Goal: Navigation & Orientation: Go to known website

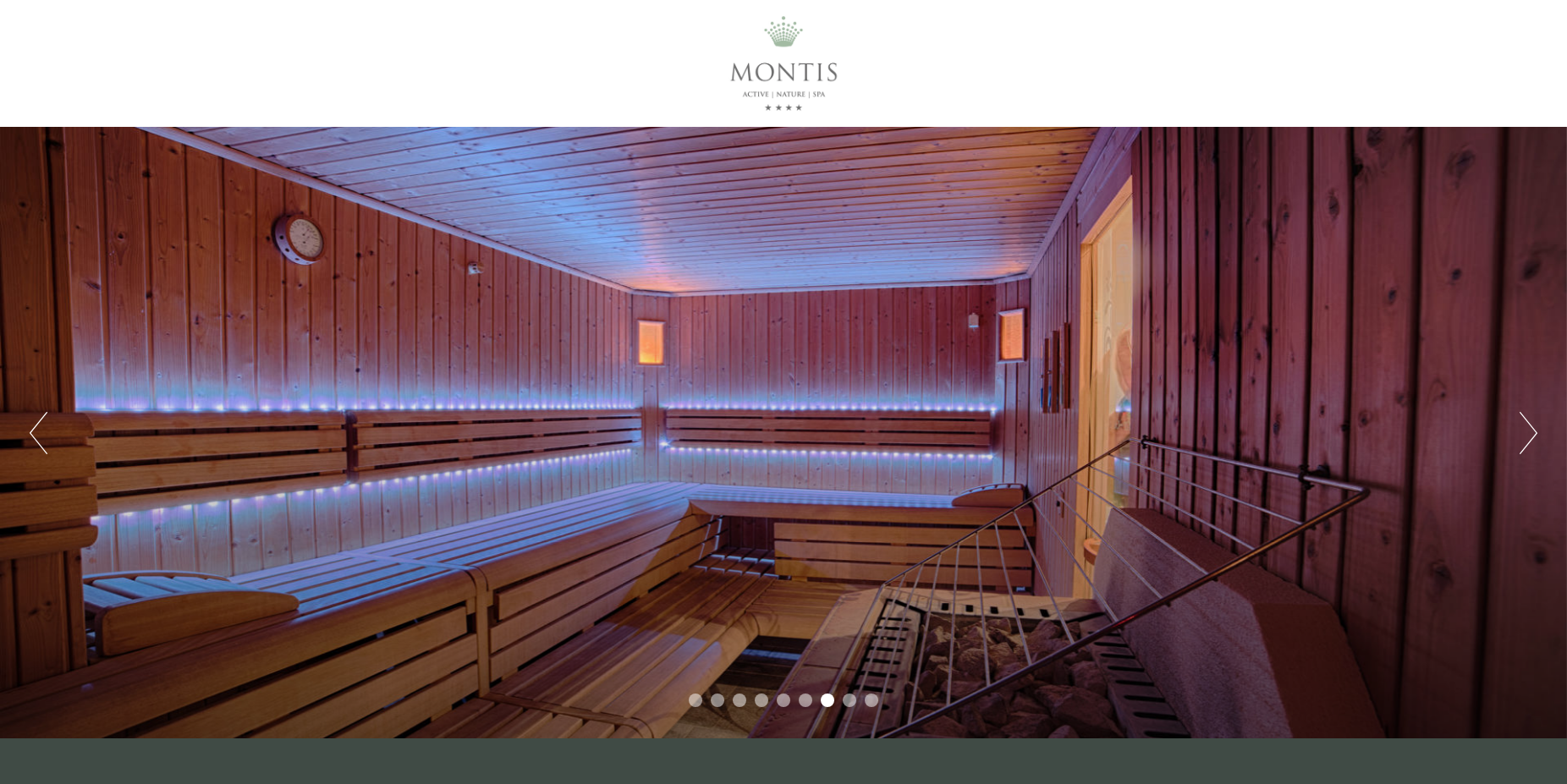
click at [1536, 427] on button "Next" at bounding box center [1529, 433] width 18 height 42
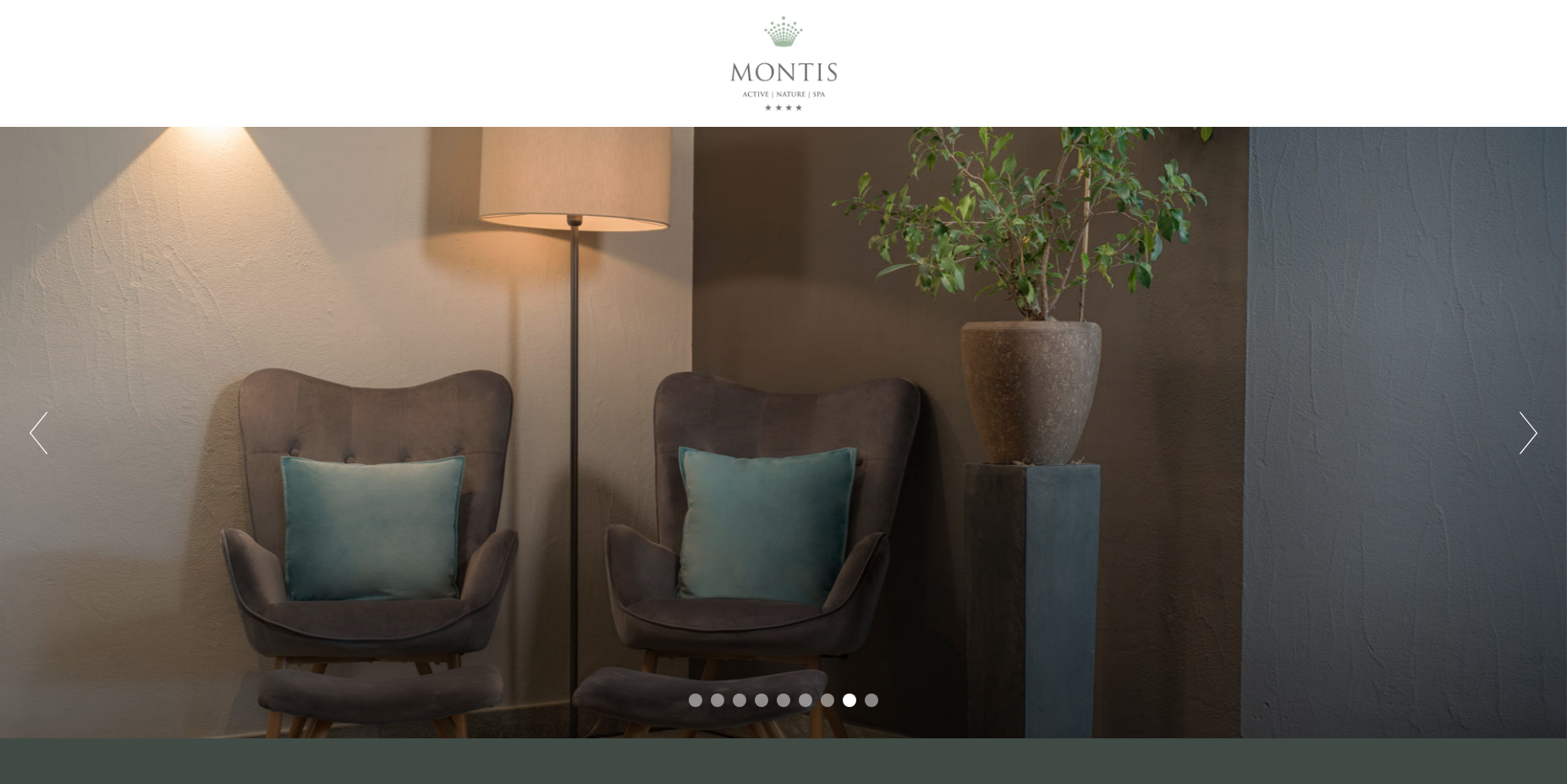
click at [1536, 427] on button "Next" at bounding box center [1529, 433] width 18 height 42
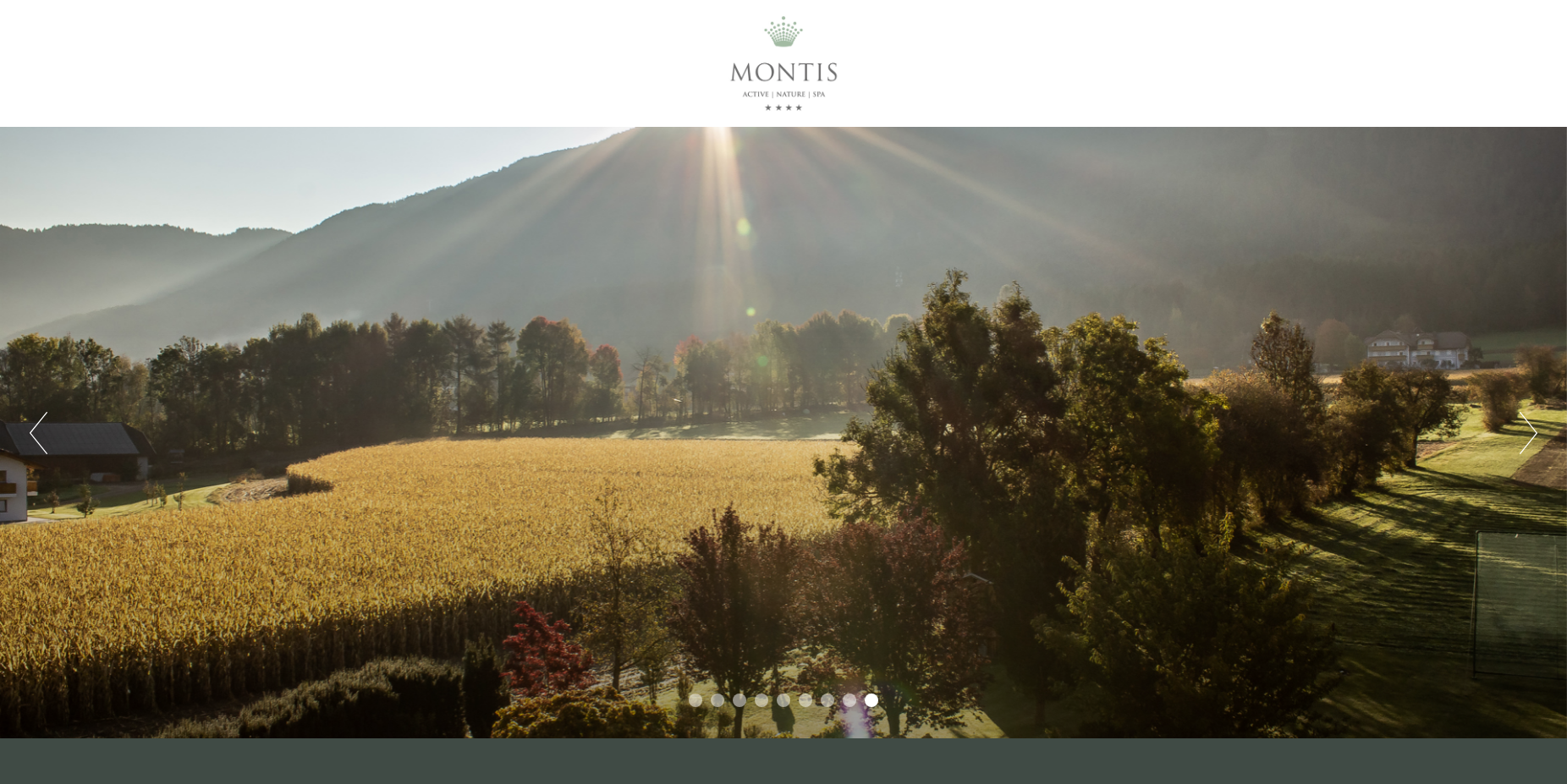
click at [1536, 427] on button "Next" at bounding box center [1529, 433] width 18 height 42
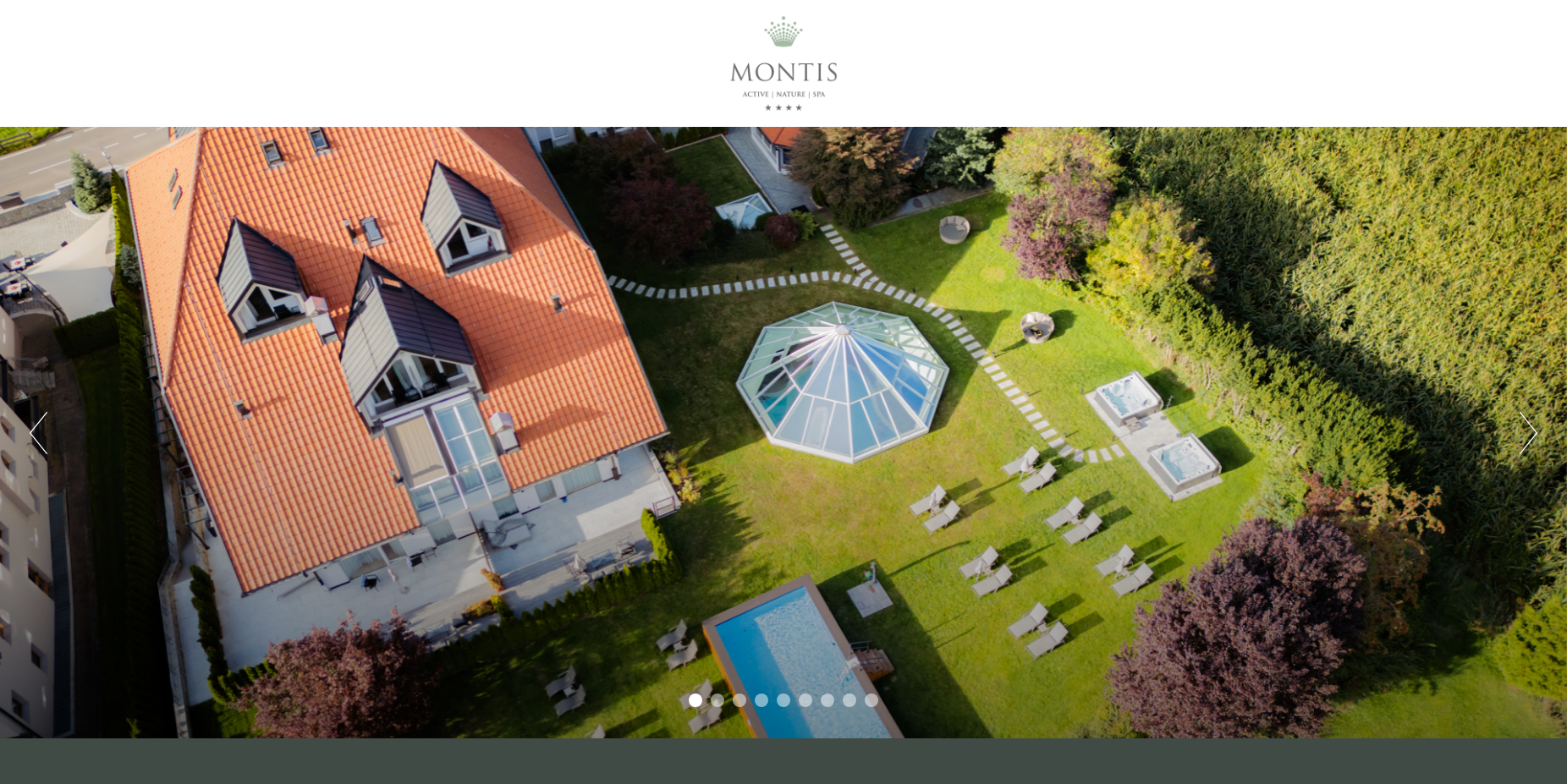
click at [1536, 427] on button "Next" at bounding box center [1529, 433] width 18 height 42
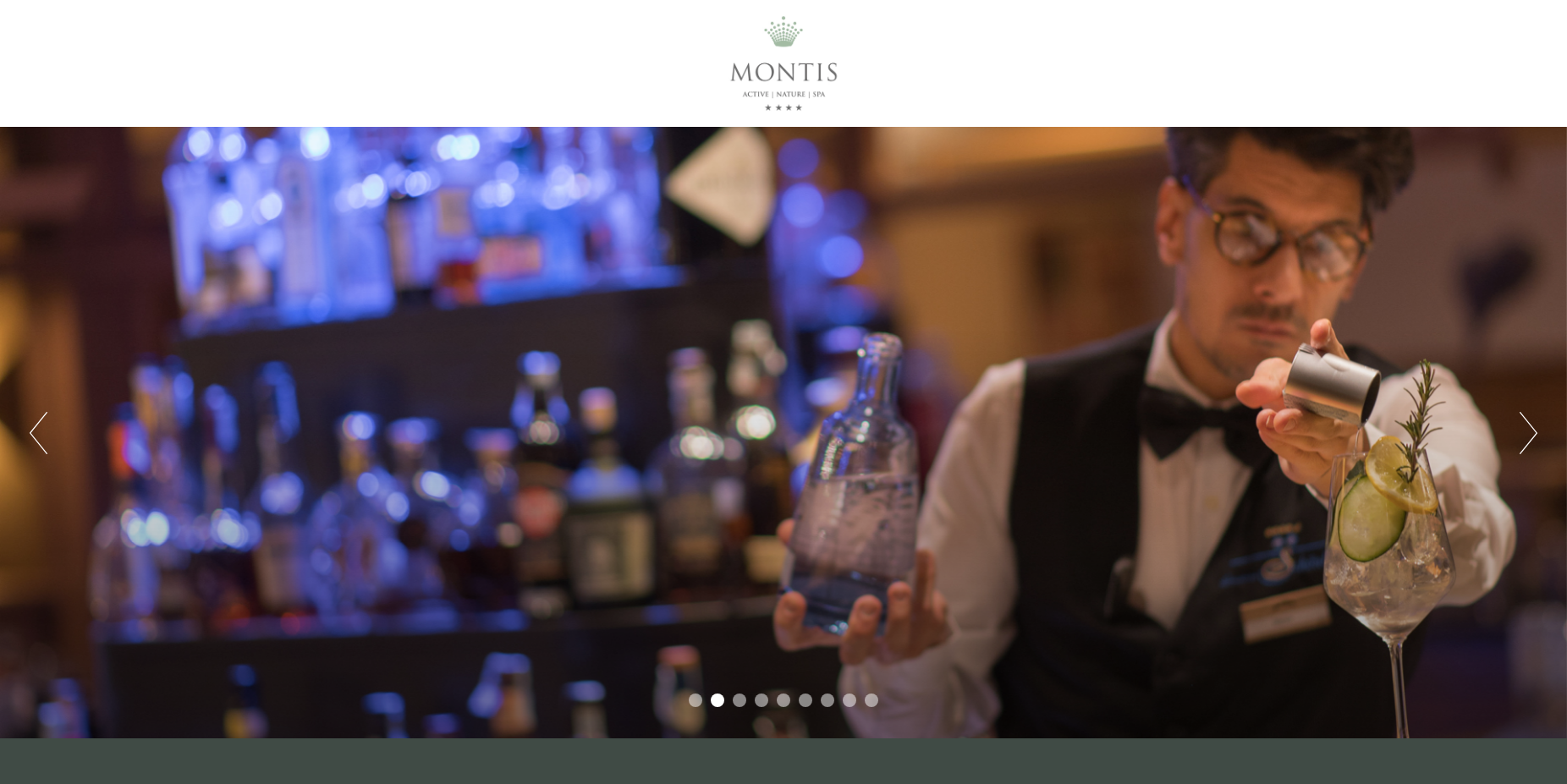
click at [1536, 427] on button "Next" at bounding box center [1529, 433] width 18 height 42
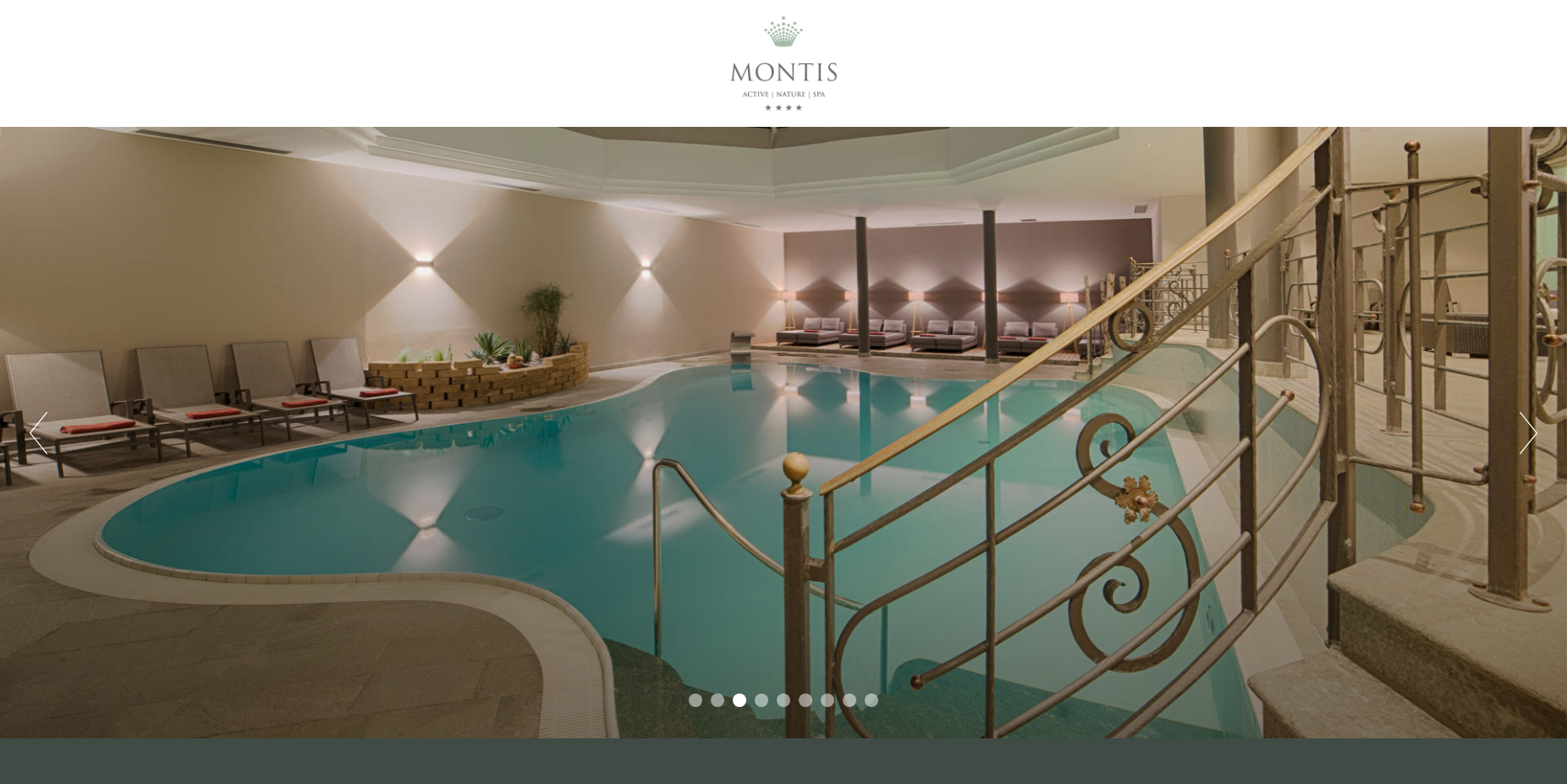
click at [1536, 427] on button "Next" at bounding box center [1529, 433] width 18 height 42
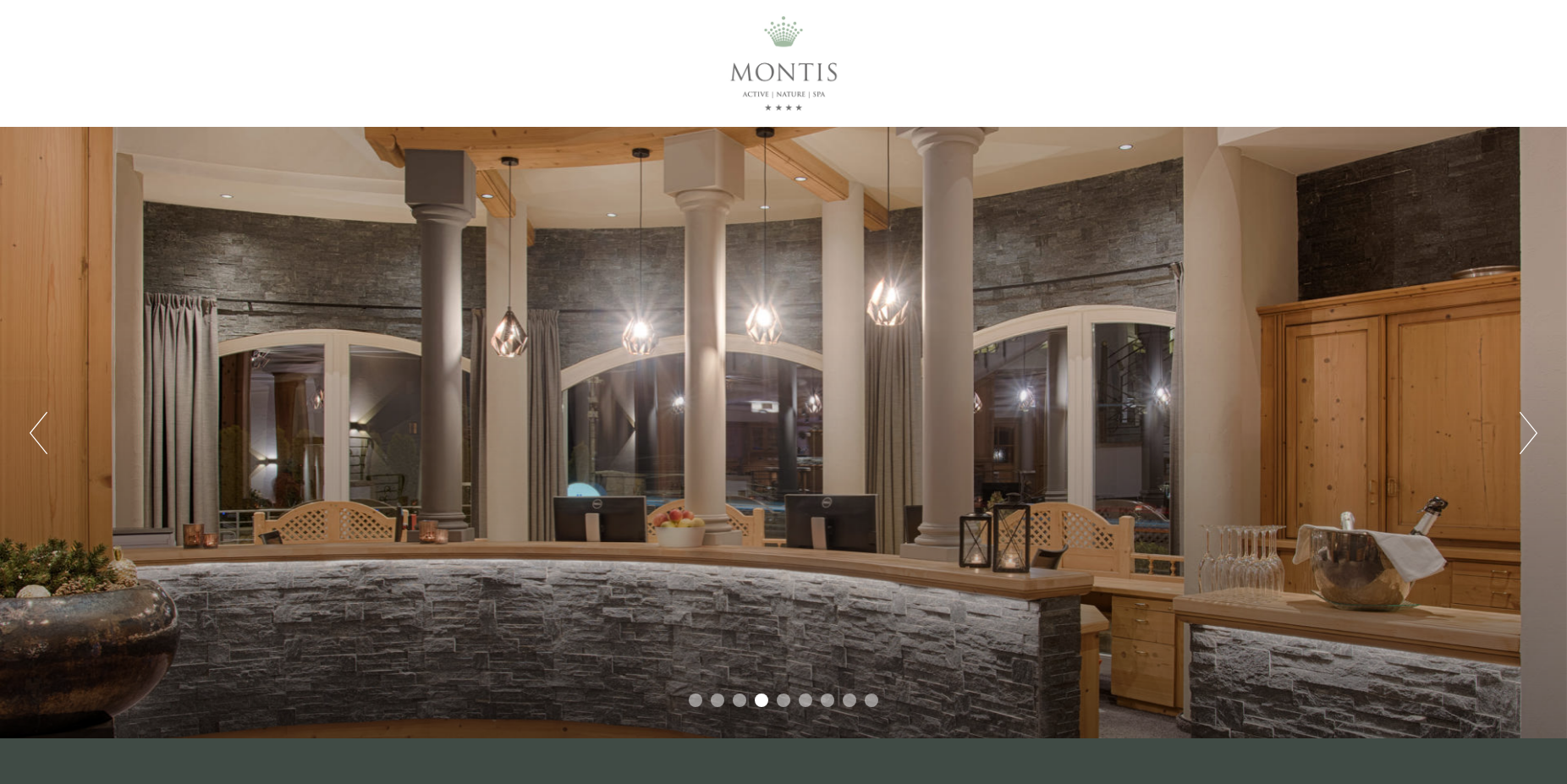
click at [1536, 427] on button "Next" at bounding box center [1529, 433] width 18 height 42
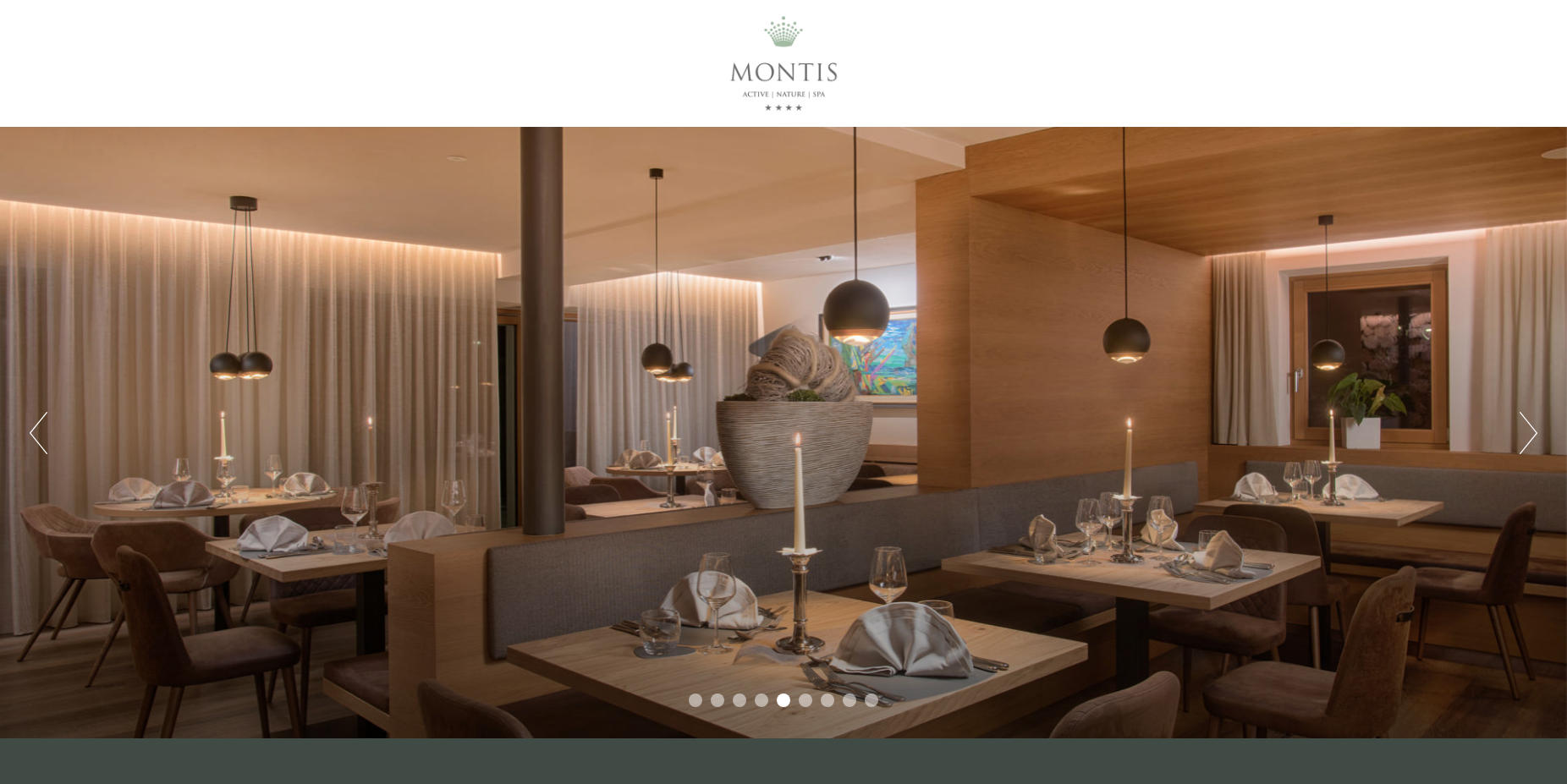
click at [1536, 427] on button "Next" at bounding box center [1529, 433] width 18 height 42
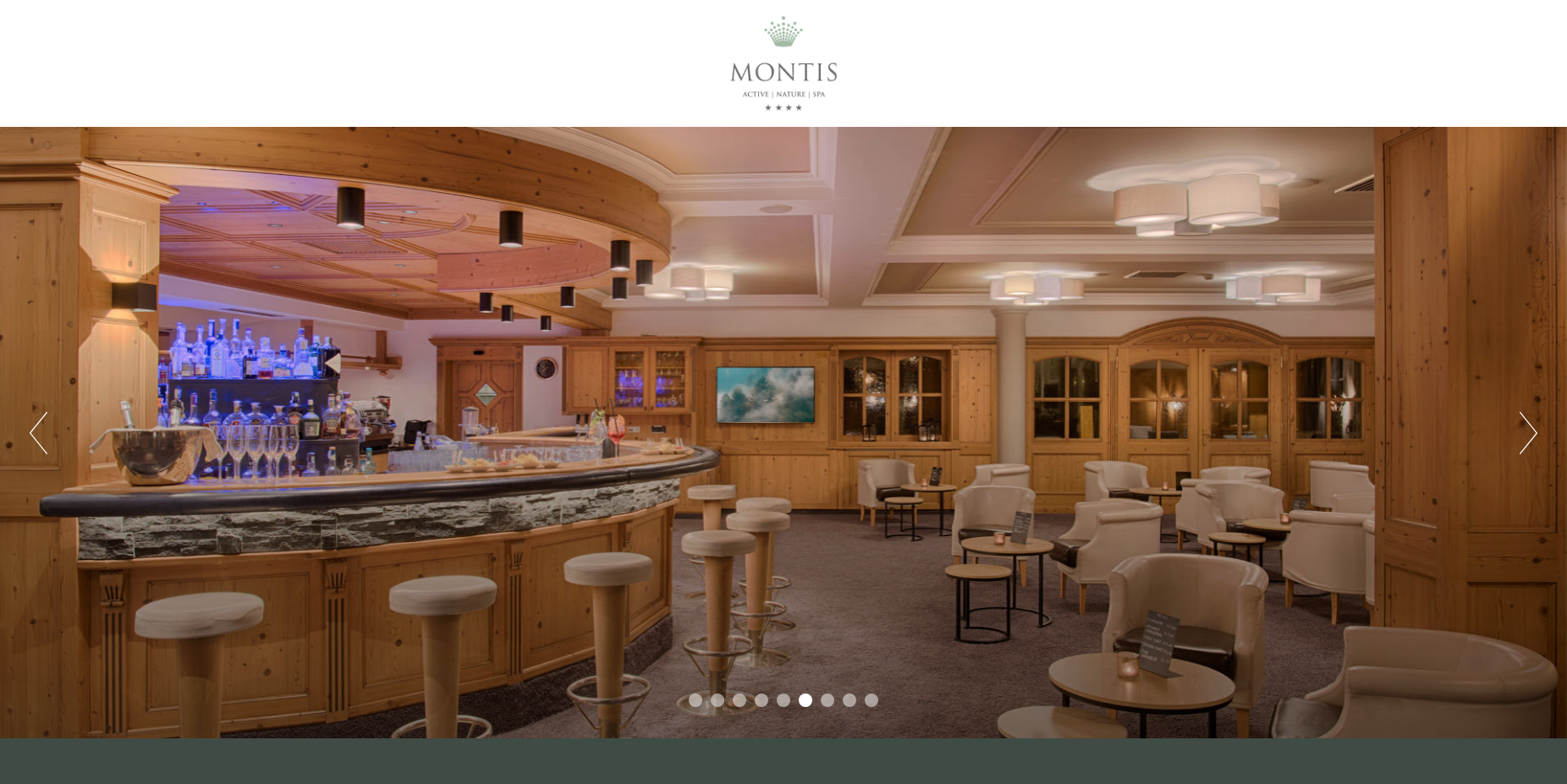
click at [1536, 427] on button "Next" at bounding box center [1529, 433] width 18 height 42
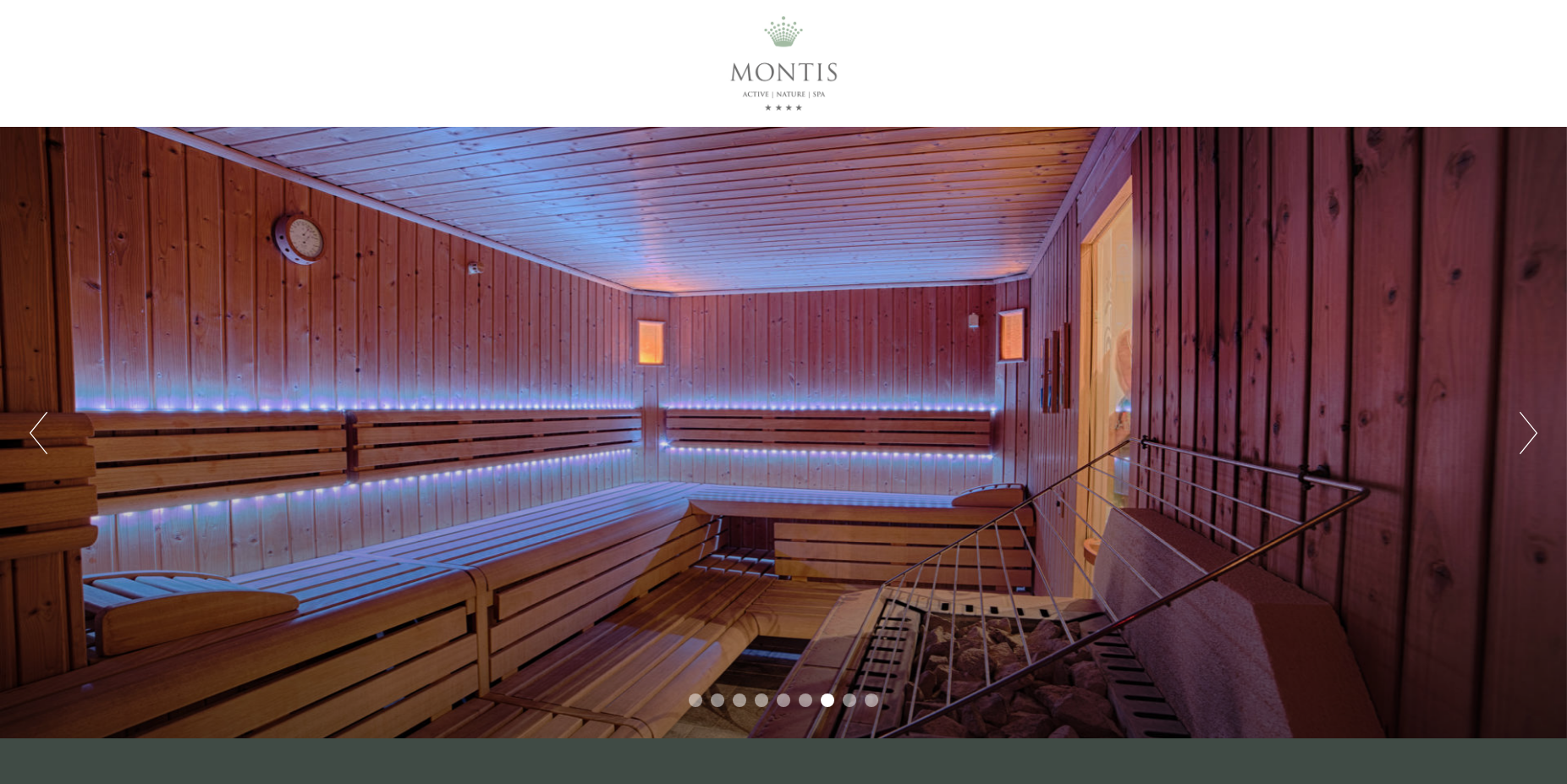
click at [1536, 427] on button "Next" at bounding box center [1529, 433] width 18 height 42
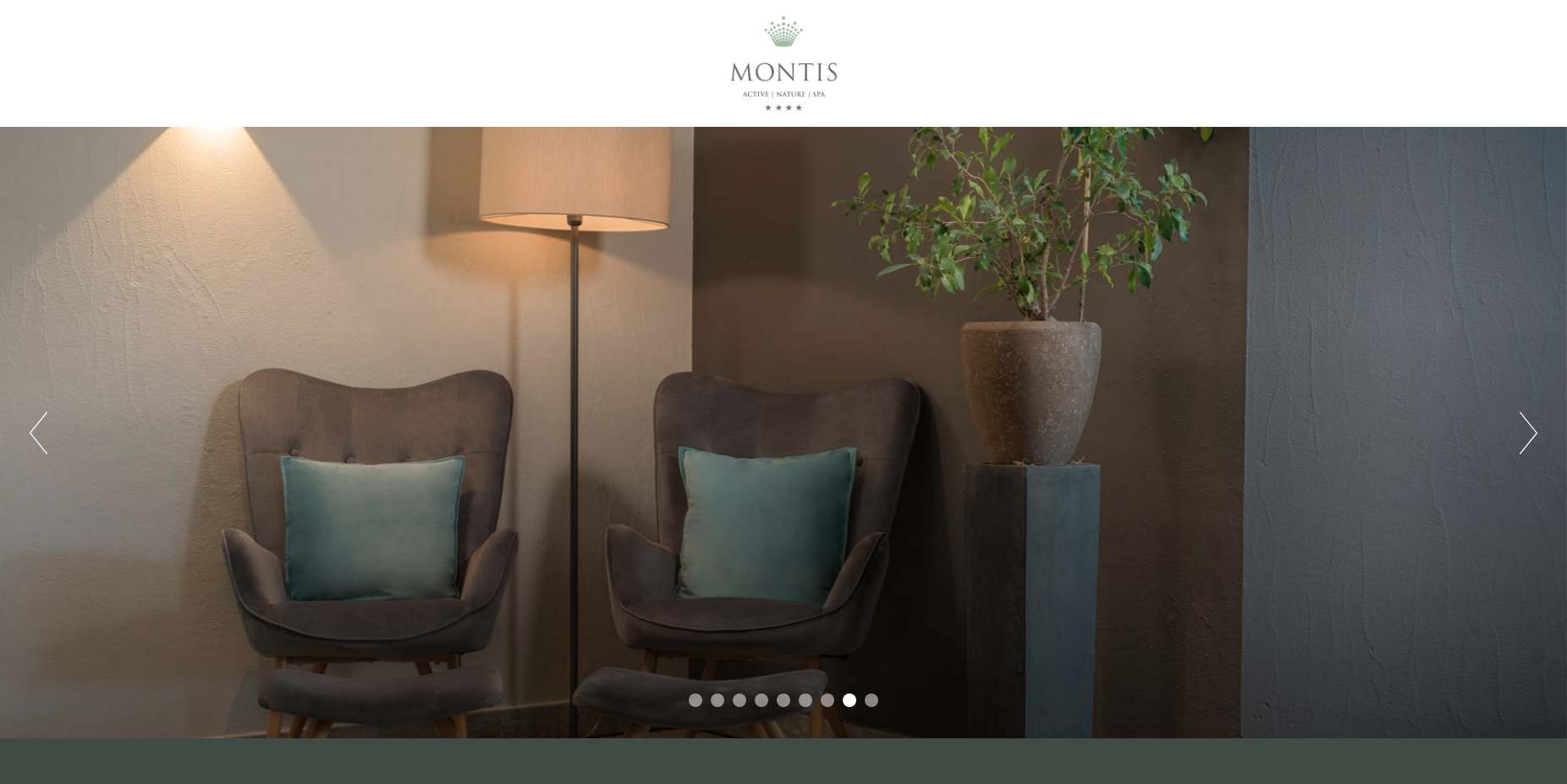
click at [1536, 427] on button "Next" at bounding box center [1529, 433] width 18 height 42
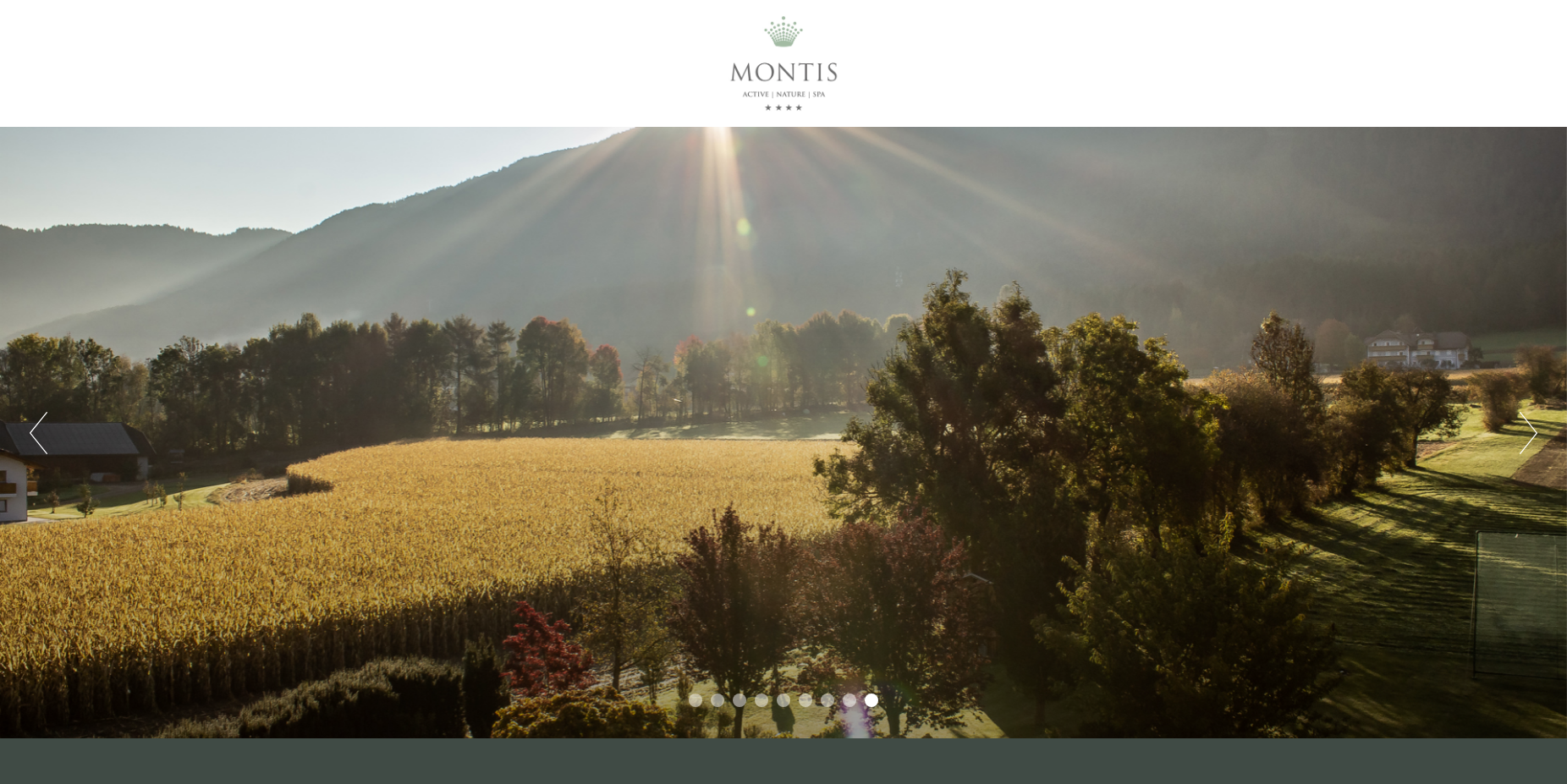
click at [1536, 427] on button "Next" at bounding box center [1529, 433] width 18 height 42
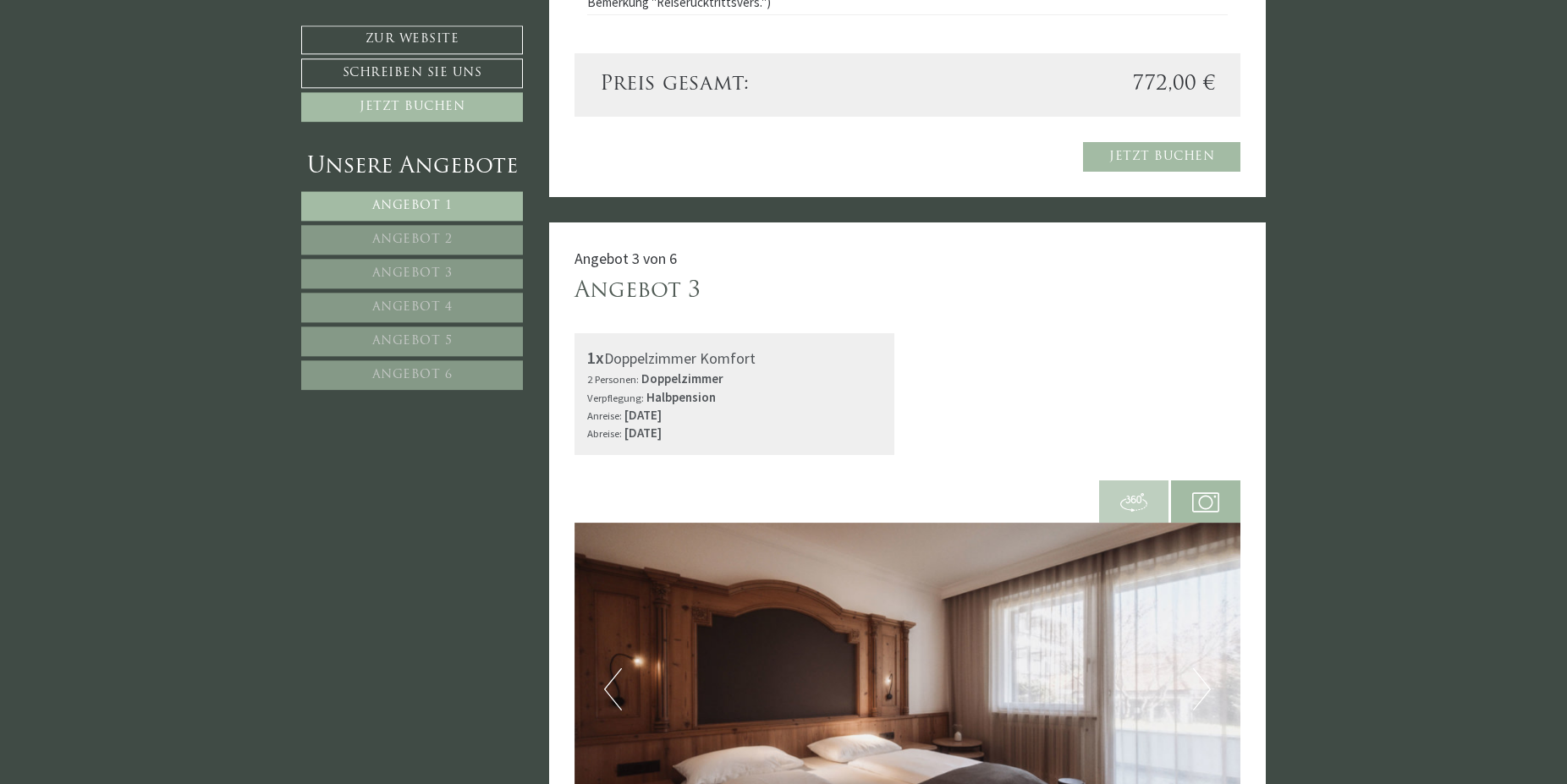
scroll to position [3364, 0]
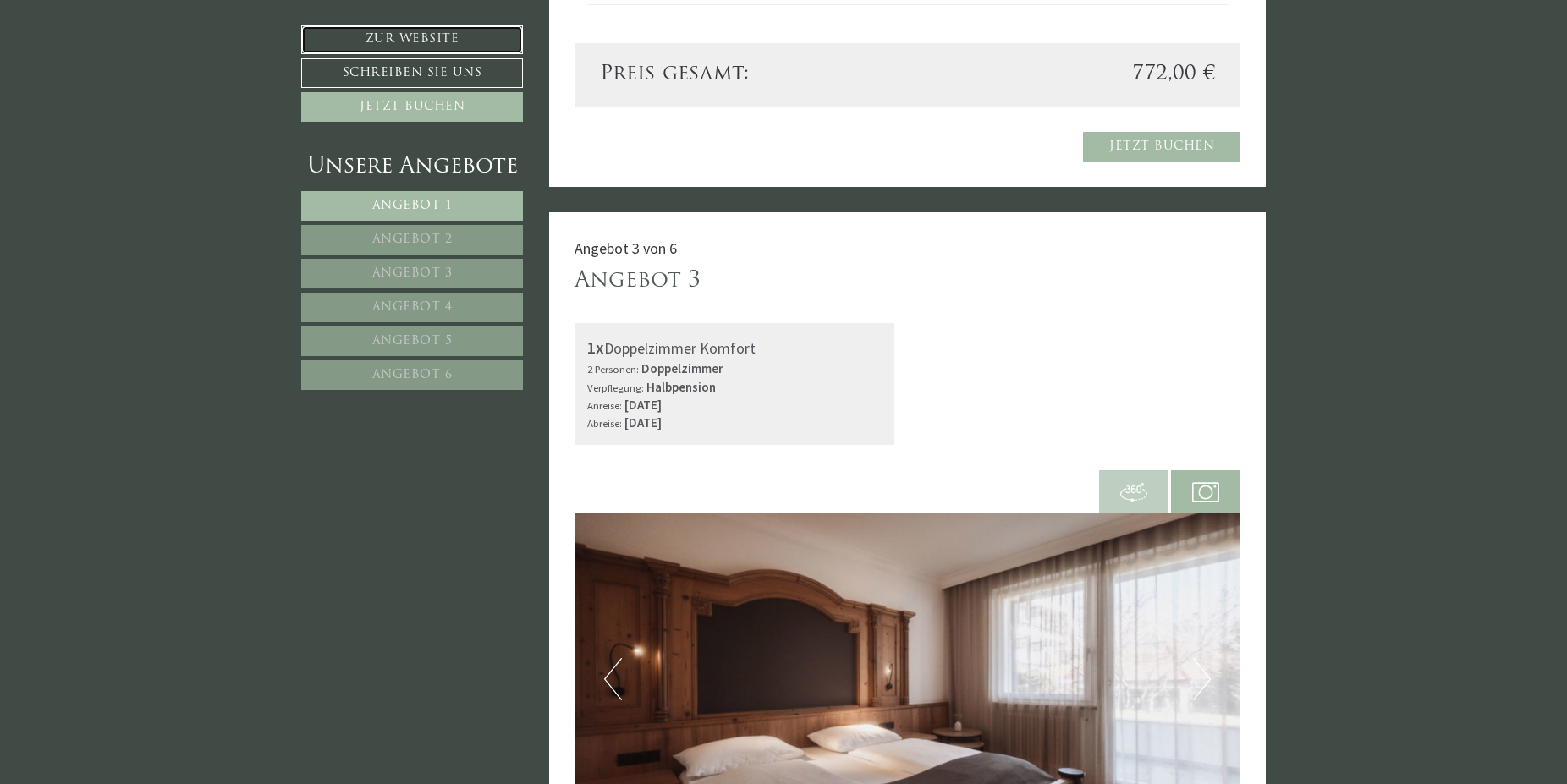
click at [391, 33] on link "Zur Website" at bounding box center [411, 39] width 222 height 29
